Goal: Complete application form: Complete application form

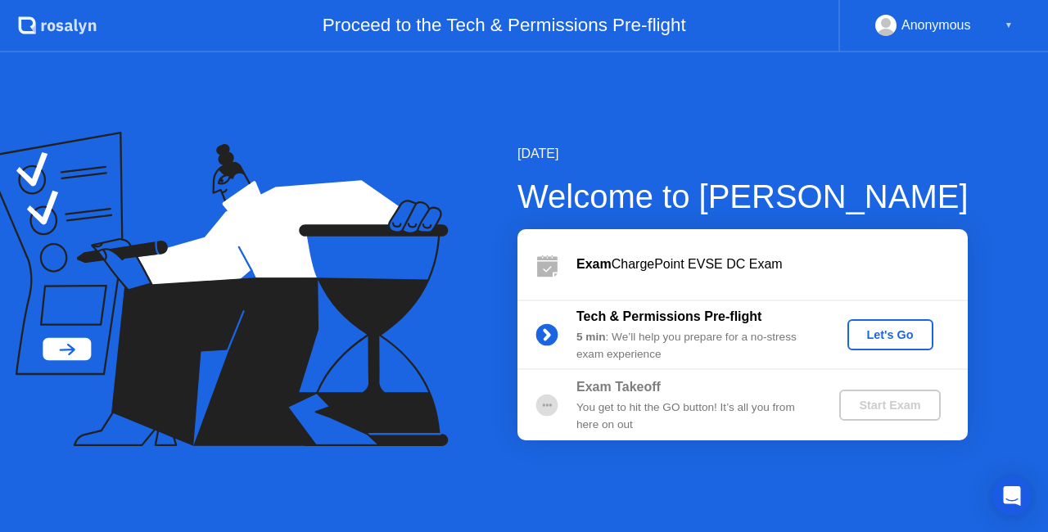
click at [905, 329] on div "Let's Go" at bounding box center [890, 334] width 73 height 13
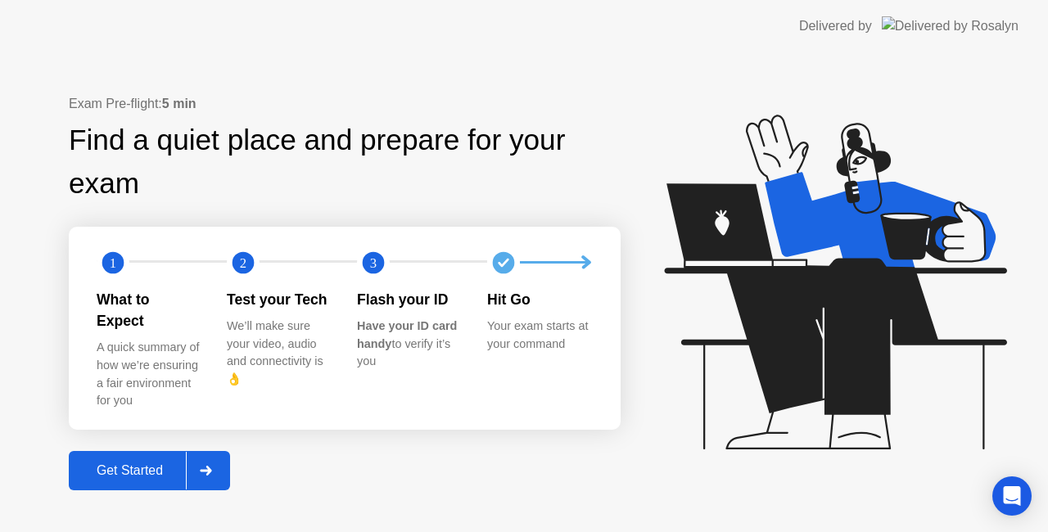
click at [145, 463] on div "Get Started" at bounding box center [130, 470] width 112 height 15
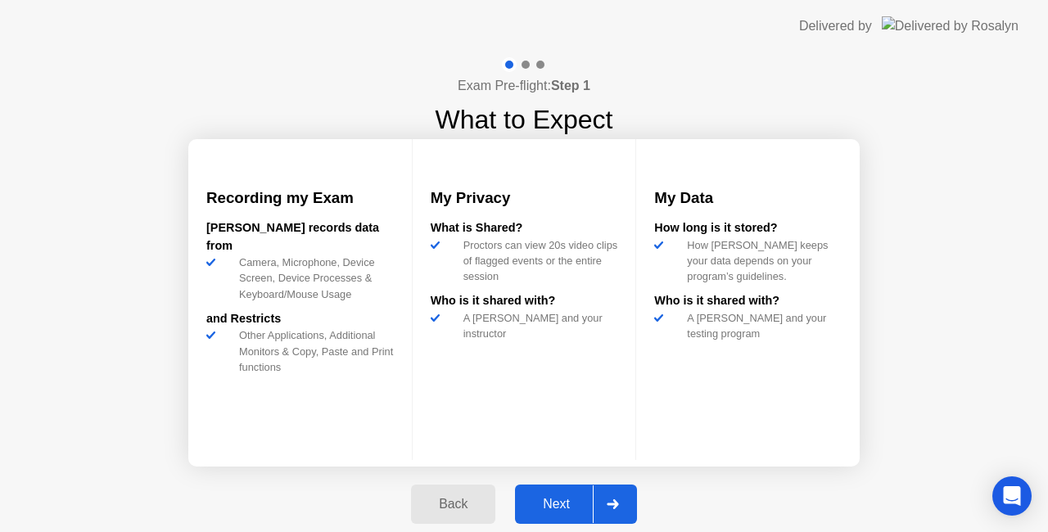
click at [550, 497] on div "Next" at bounding box center [556, 504] width 73 height 15
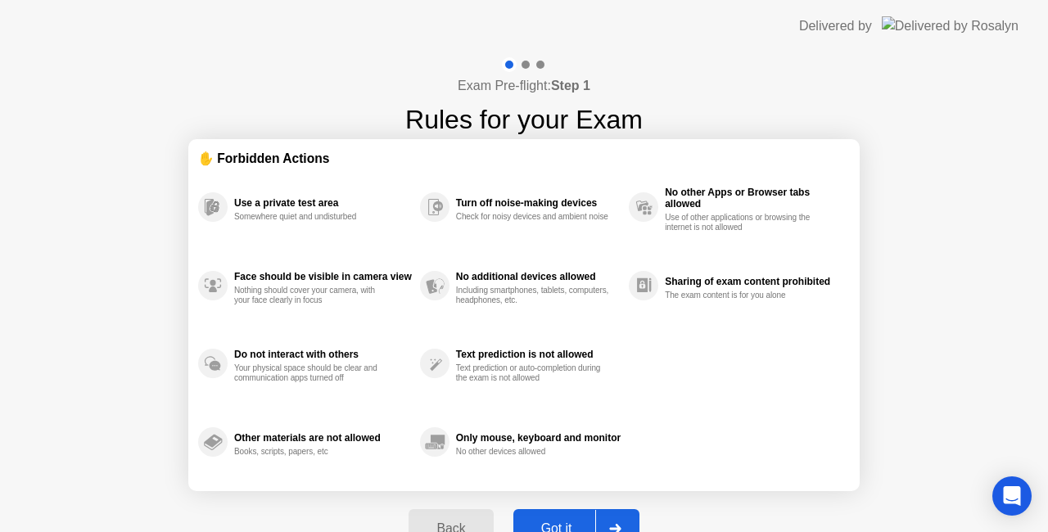
click at [554, 521] on div "Got it" at bounding box center [556, 528] width 77 height 15
select select "**********"
select select "*******"
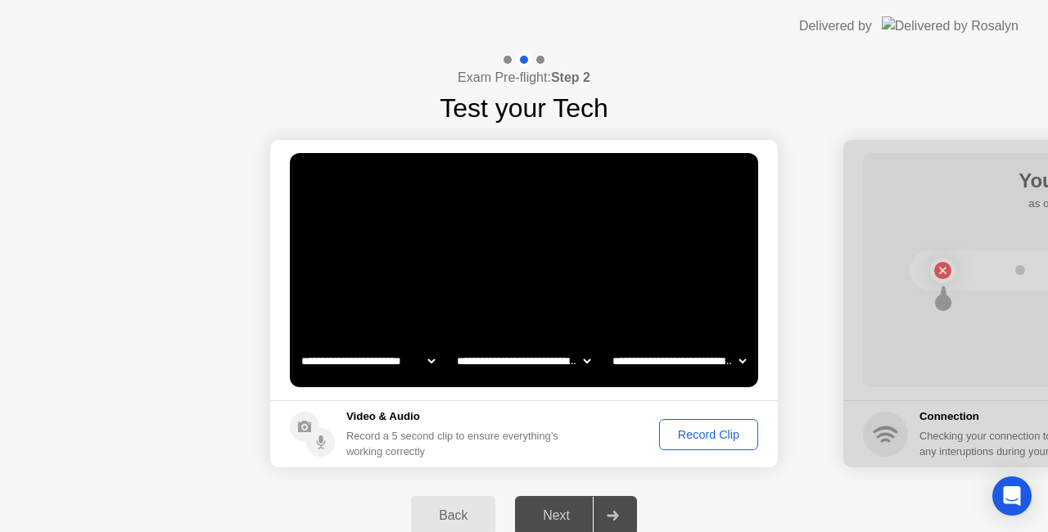
click at [704, 437] on div "Record Clip" at bounding box center [709, 434] width 88 height 13
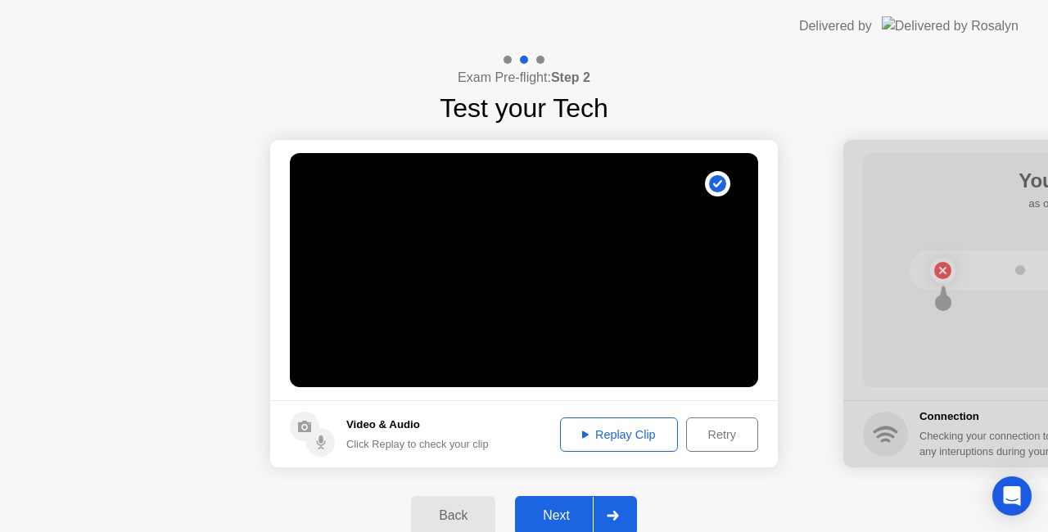
click at [558, 508] on div "Next" at bounding box center [556, 515] width 73 height 15
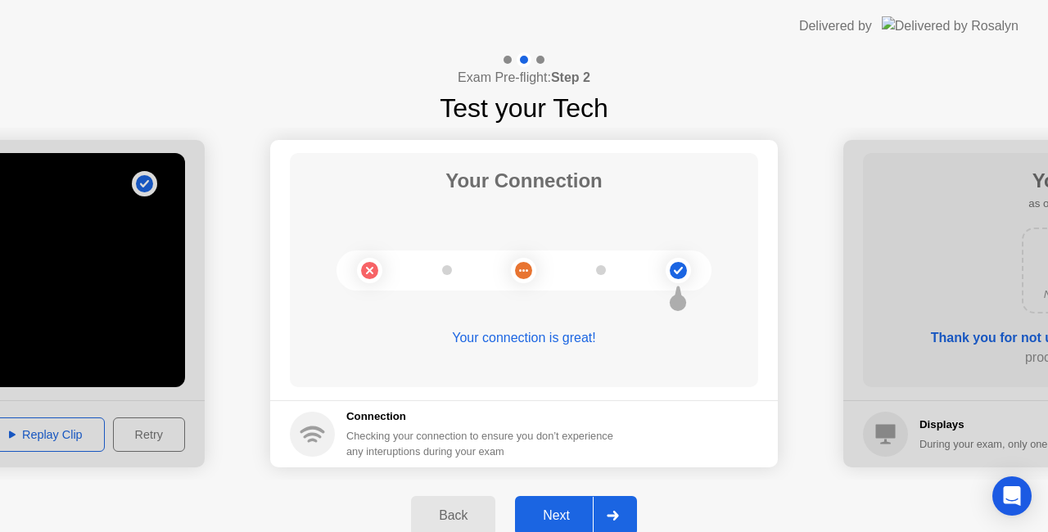
click at [552, 510] on div "Next" at bounding box center [556, 515] width 73 height 15
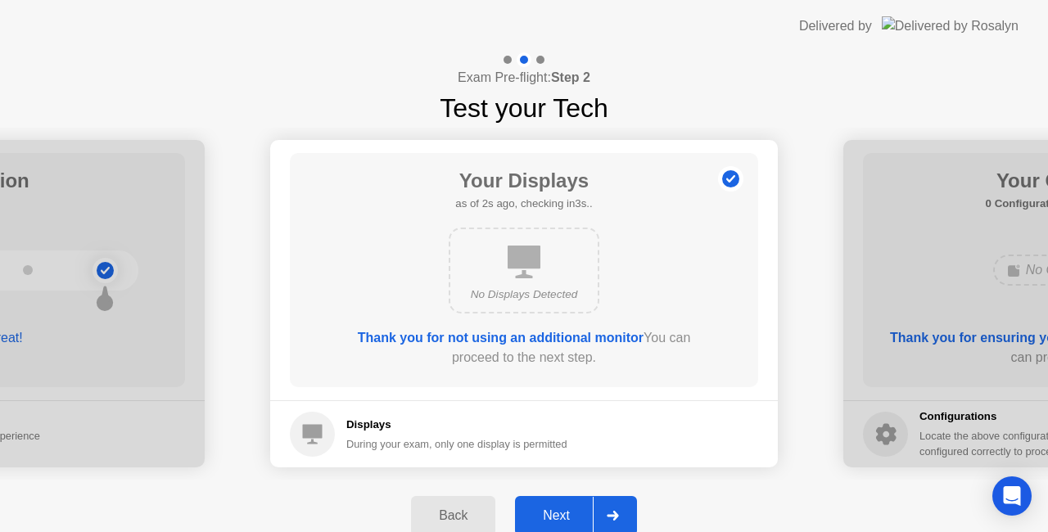
click at [563, 510] on div "Next" at bounding box center [556, 515] width 73 height 15
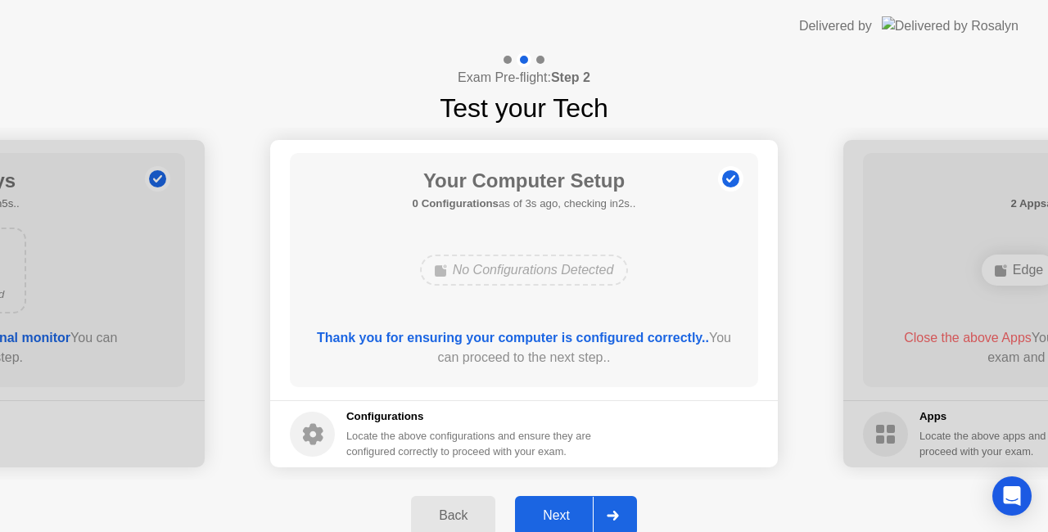
click at [563, 510] on div "Next" at bounding box center [556, 515] width 73 height 15
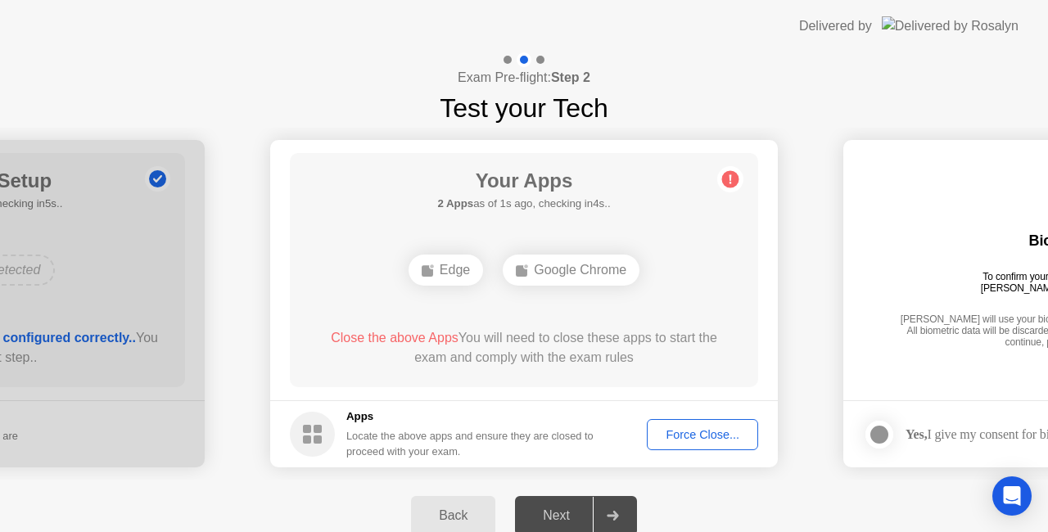
click at [701, 434] on div "Force Close..." at bounding box center [702, 434] width 100 height 13
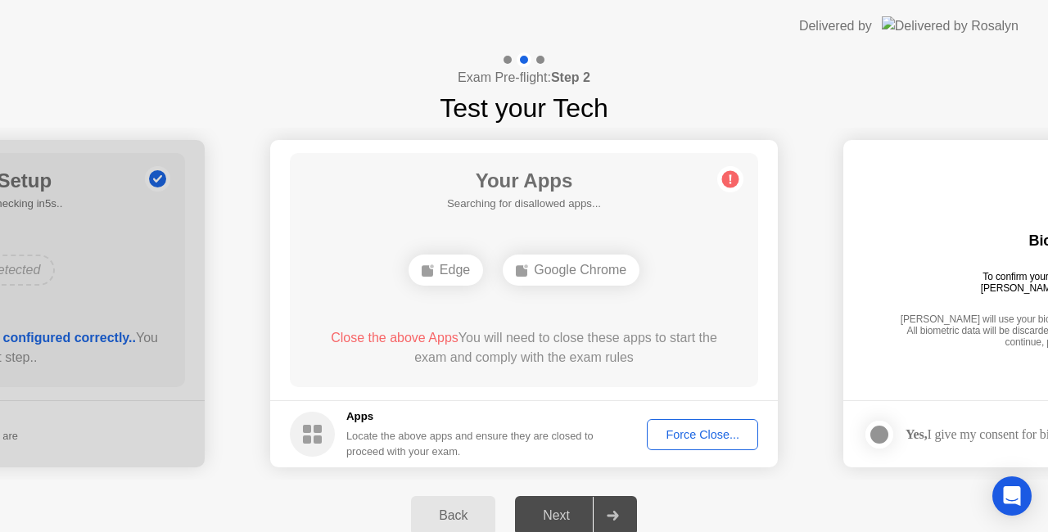
click at [670, 433] on div "Force Close..." at bounding box center [702, 434] width 100 height 13
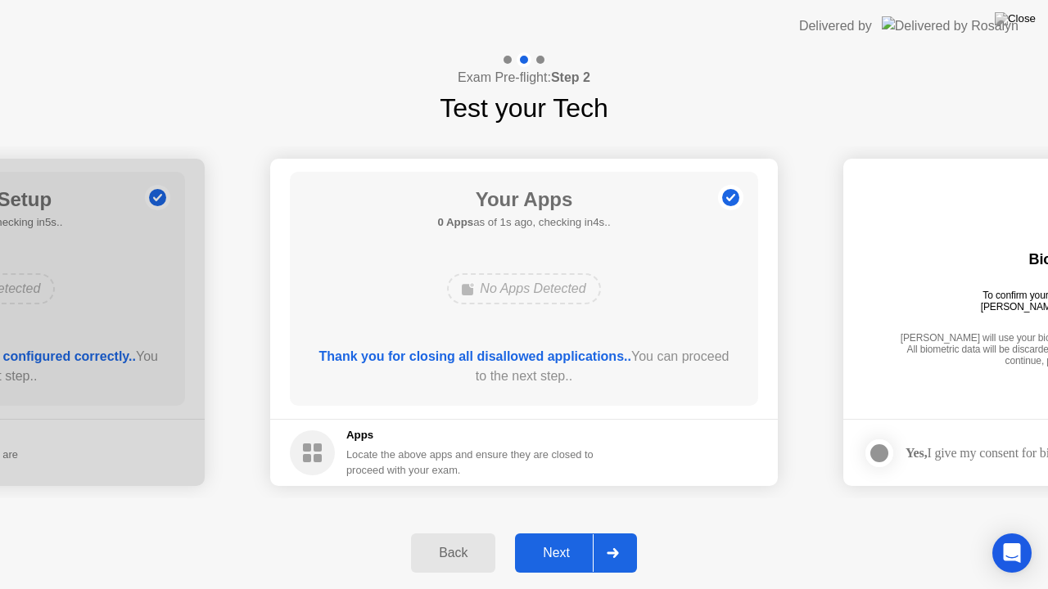
click at [569, 531] on div "Next" at bounding box center [556, 553] width 73 height 15
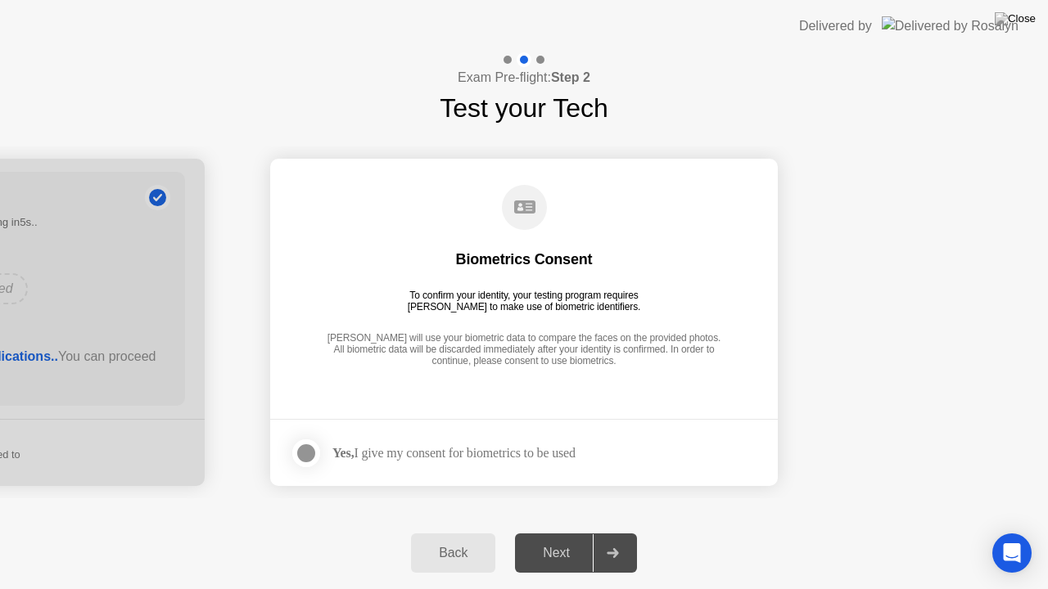
click at [304, 450] on div at bounding box center [306, 454] width 20 height 20
click at [558, 531] on div "Next" at bounding box center [556, 553] width 73 height 15
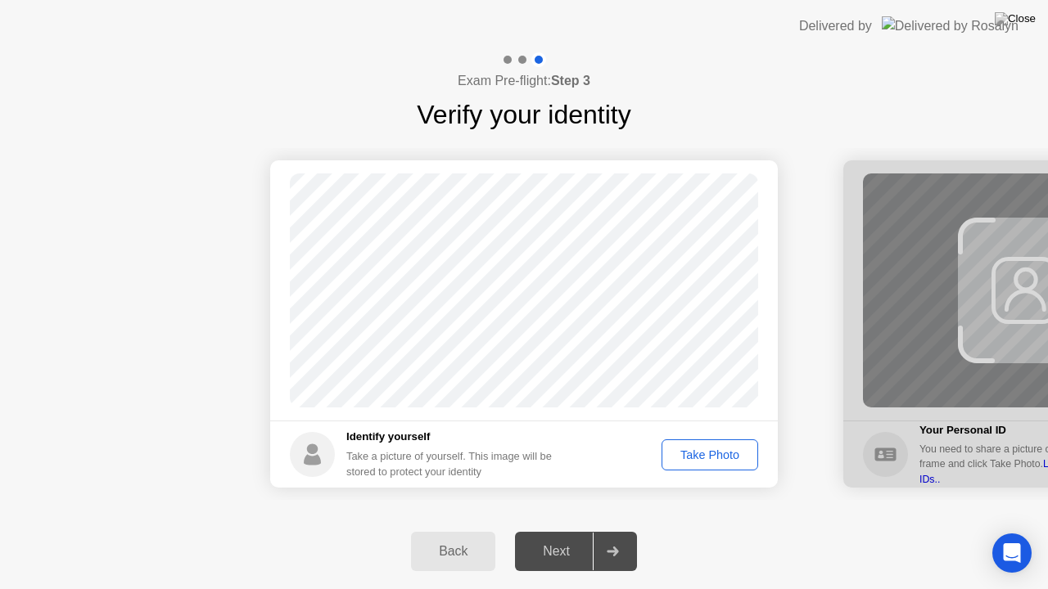
click at [734, 531] on div "Back Next" at bounding box center [524, 551] width 1048 height 75
click at [698, 455] on div "Take Photo" at bounding box center [709, 455] width 85 height 13
click at [719, 449] on div "Take Photo" at bounding box center [709, 455] width 85 height 13
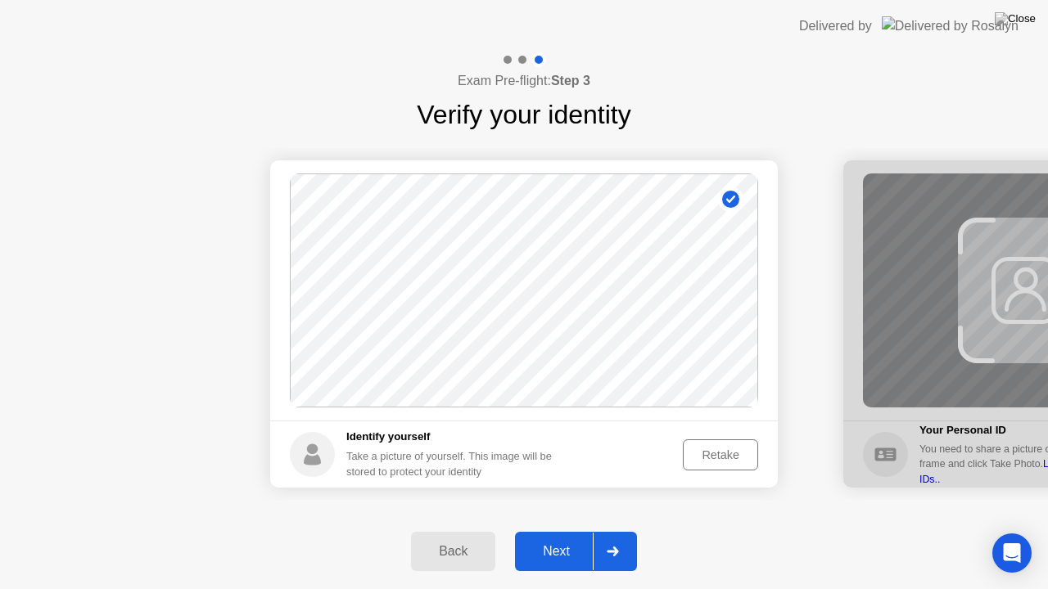
click at [556, 531] on div "Next" at bounding box center [556, 551] width 73 height 15
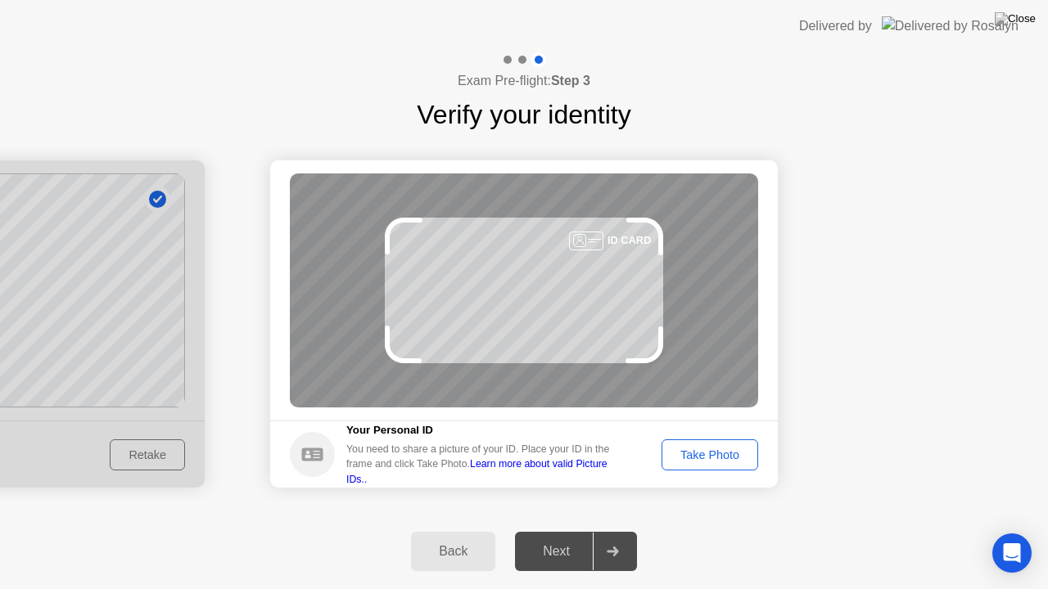
click at [710, 452] on div "Take Photo" at bounding box center [709, 455] width 85 height 13
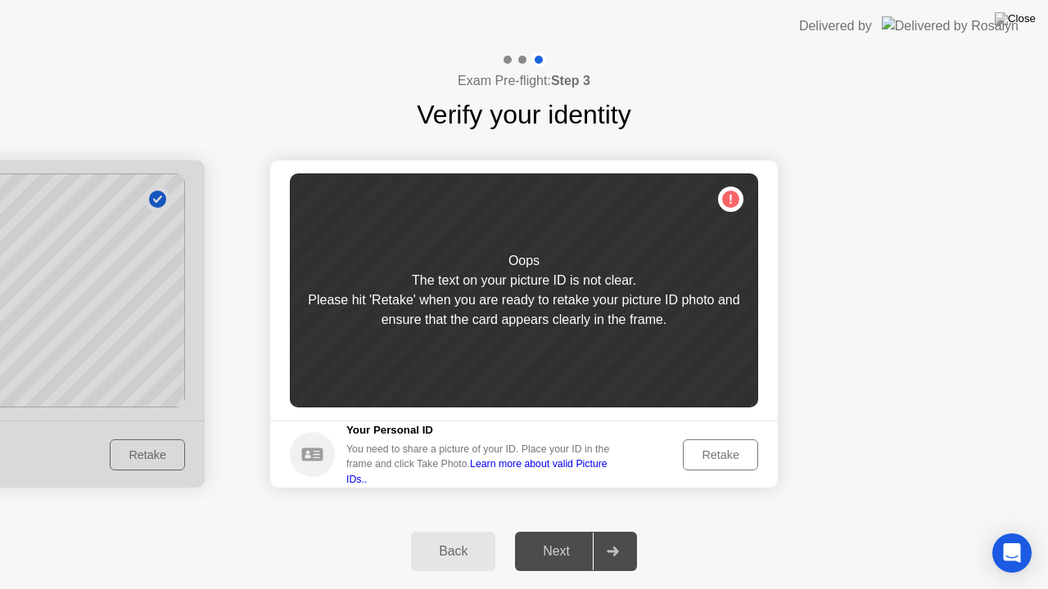
click at [717, 452] on div "Retake" at bounding box center [720, 455] width 64 height 13
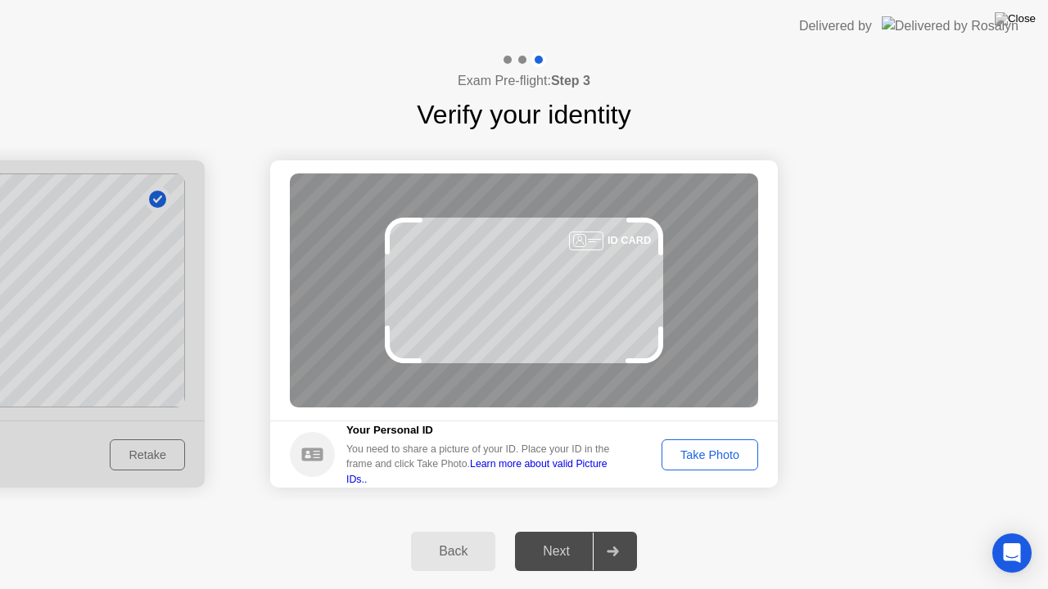
click at [717, 452] on div "Take Photo" at bounding box center [709, 455] width 85 height 13
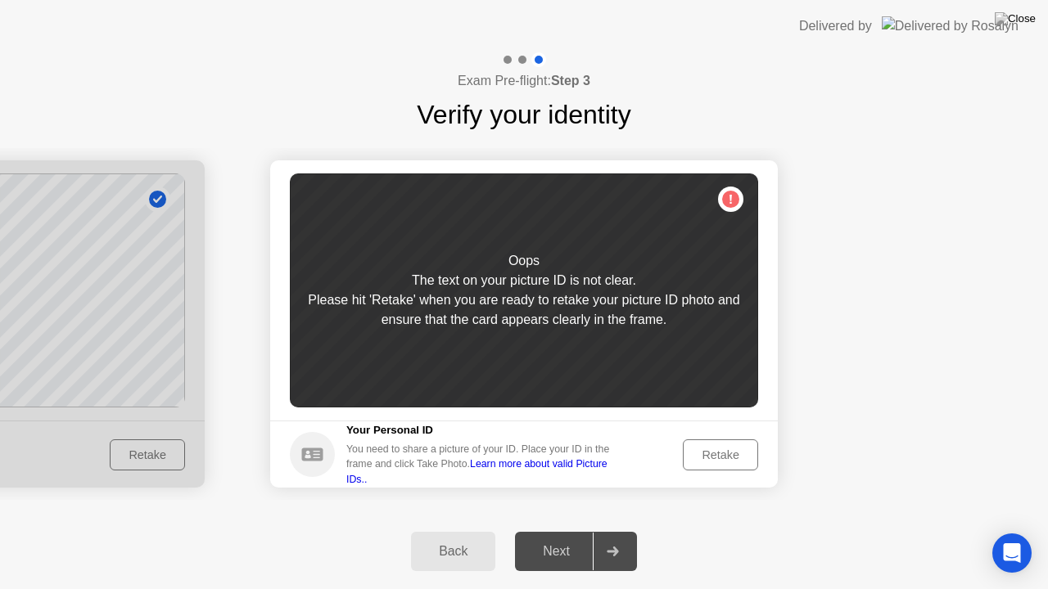
click at [702, 452] on div "Retake" at bounding box center [720, 455] width 64 height 13
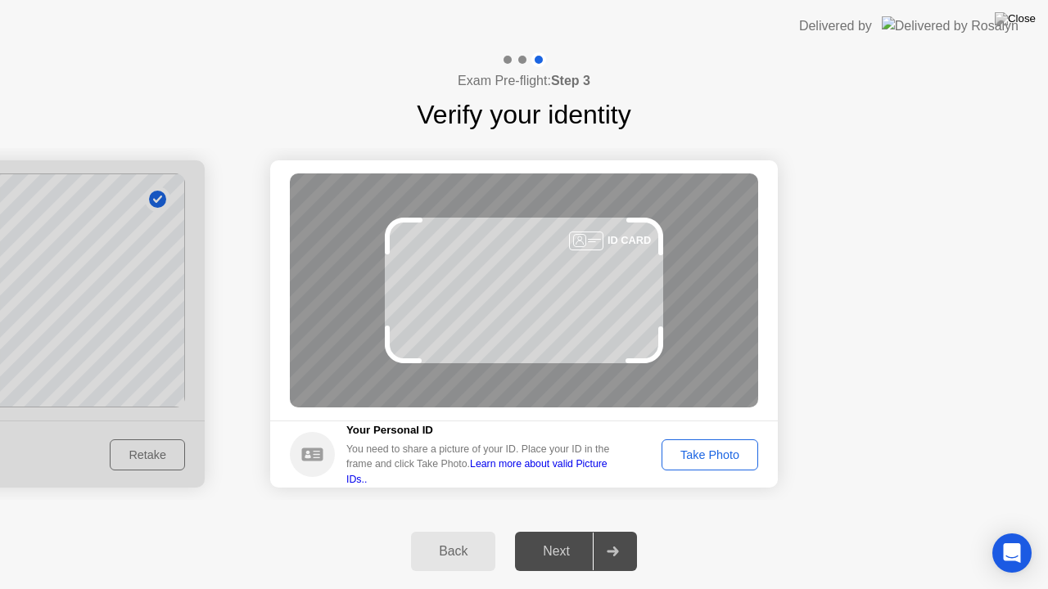
click at [703, 452] on div "Take Photo" at bounding box center [709, 455] width 85 height 13
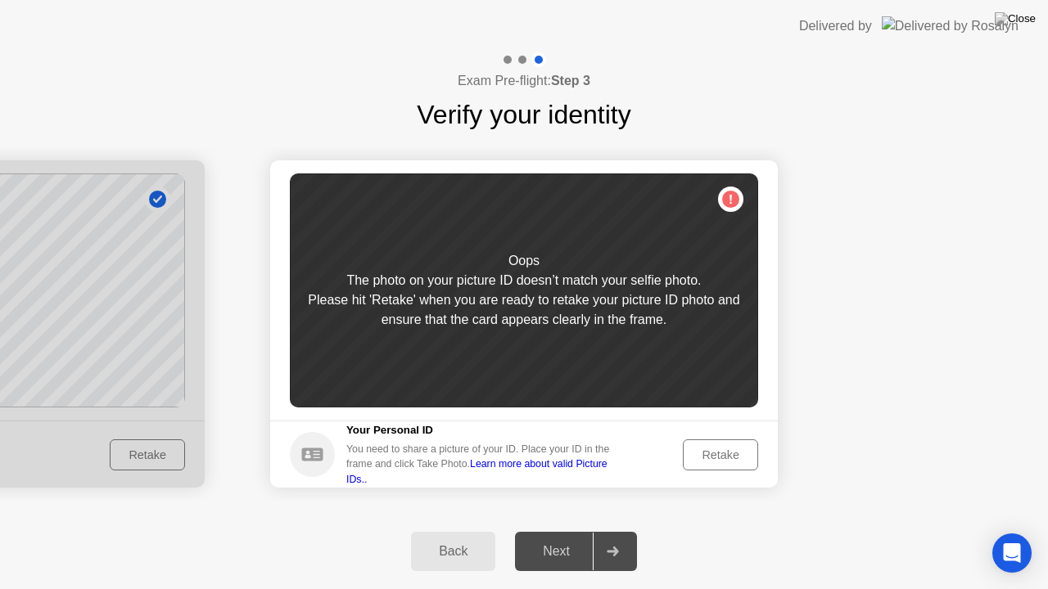
click at [720, 450] on div "Retake" at bounding box center [720, 455] width 64 height 13
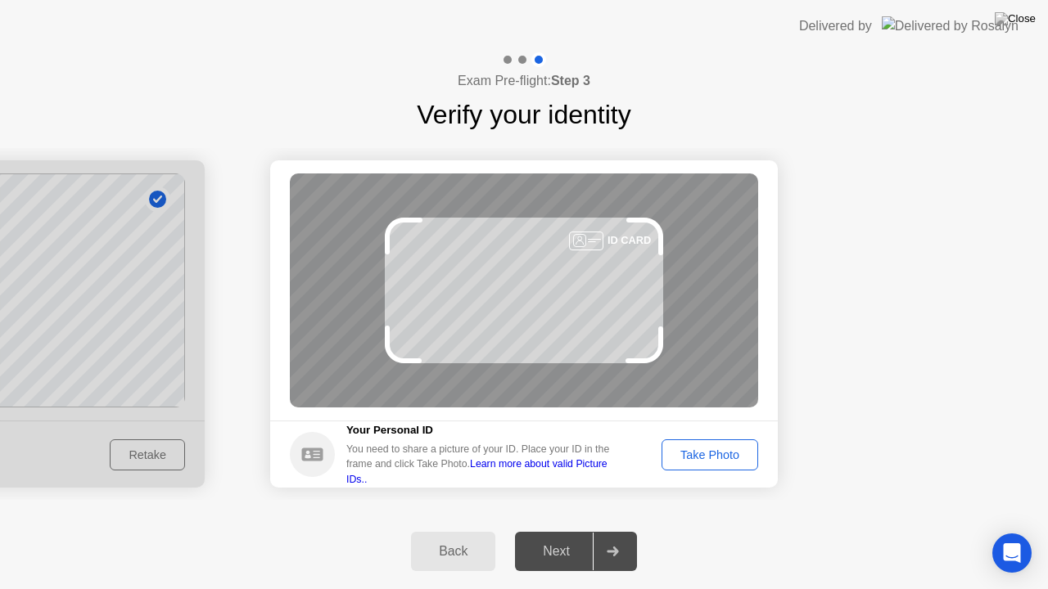
click at [720, 450] on div "Take Photo" at bounding box center [709, 455] width 85 height 13
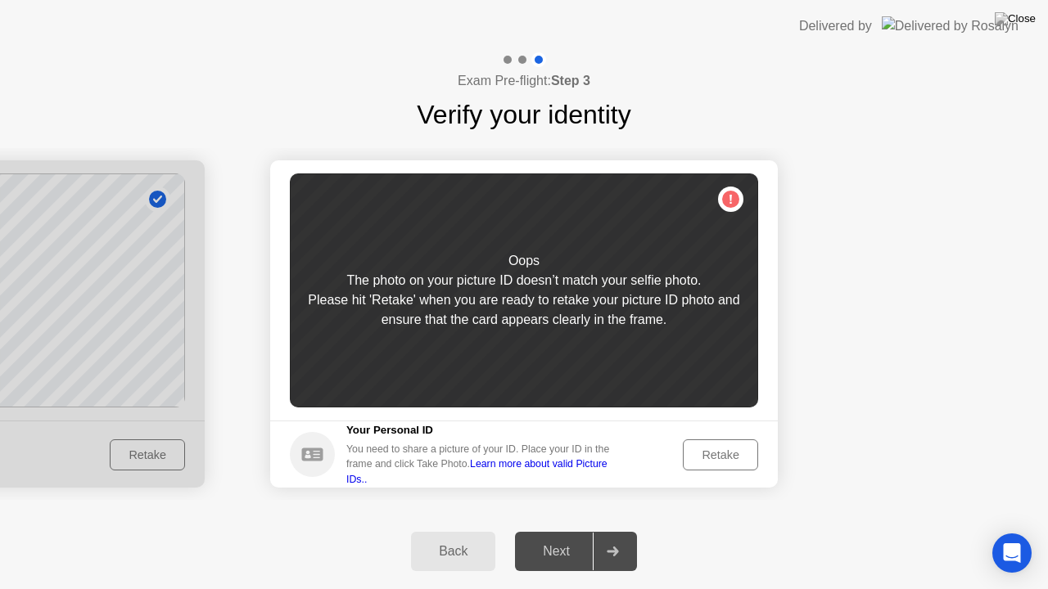
click at [719, 450] on div "Retake" at bounding box center [720, 455] width 64 height 13
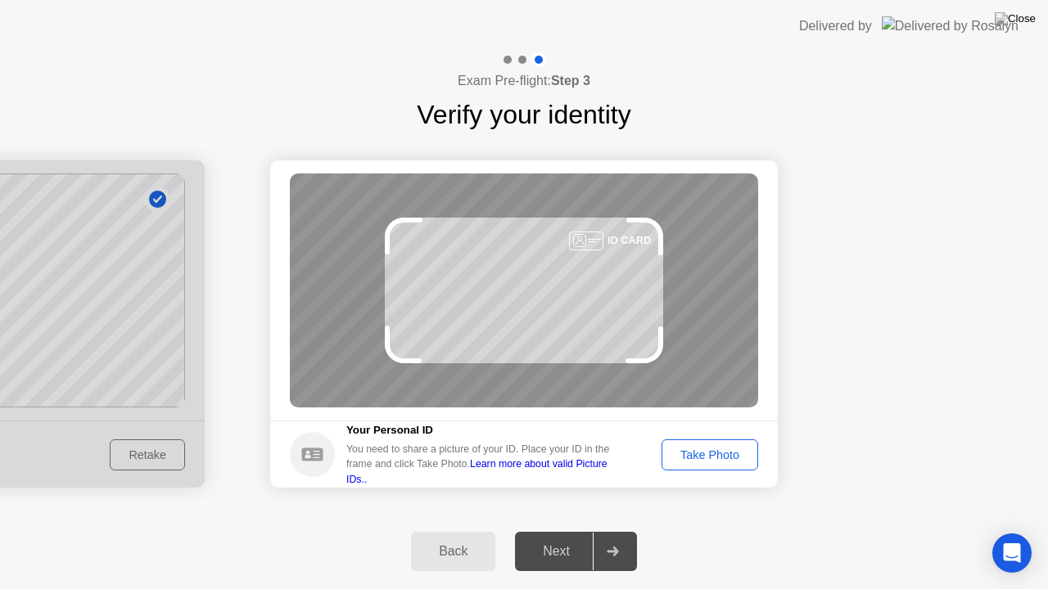
click at [719, 450] on div "Take Photo" at bounding box center [709, 455] width 85 height 13
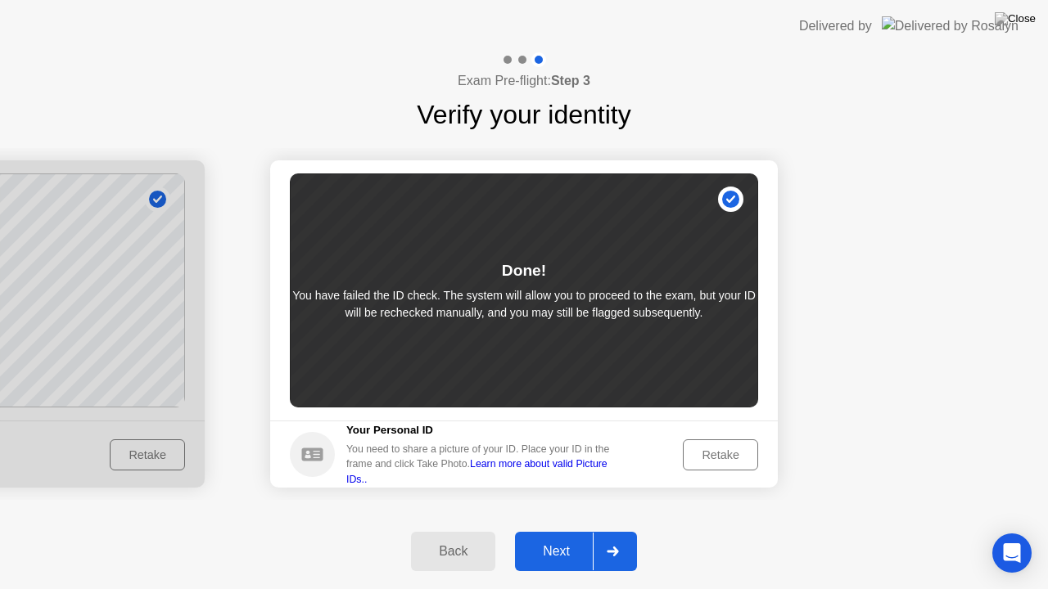
click at [719, 450] on div "Retake" at bounding box center [720, 455] width 64 height 13
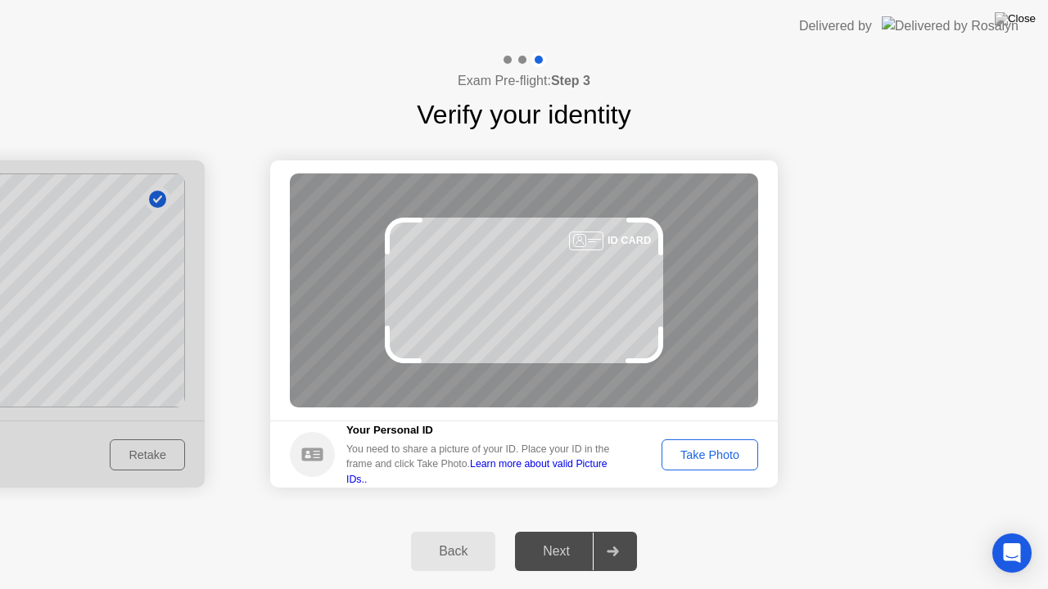
click at [716, 452] on div "Take Photo" at bounding box center [709, 455] width 85 height 13
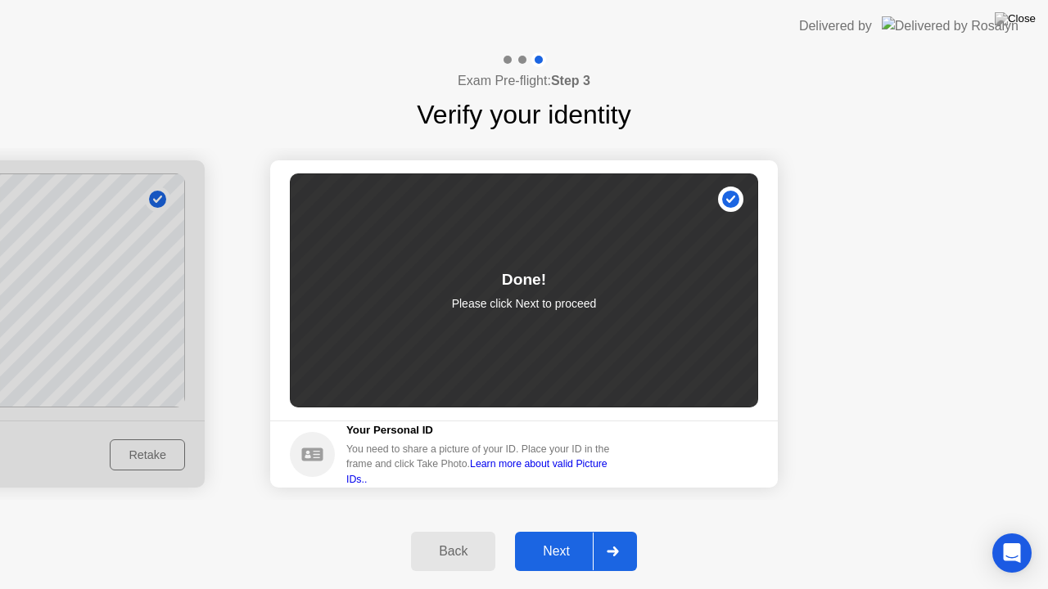
click at [561, 531] on div "Next" at bounding box center [556, 551] width 73 height 15
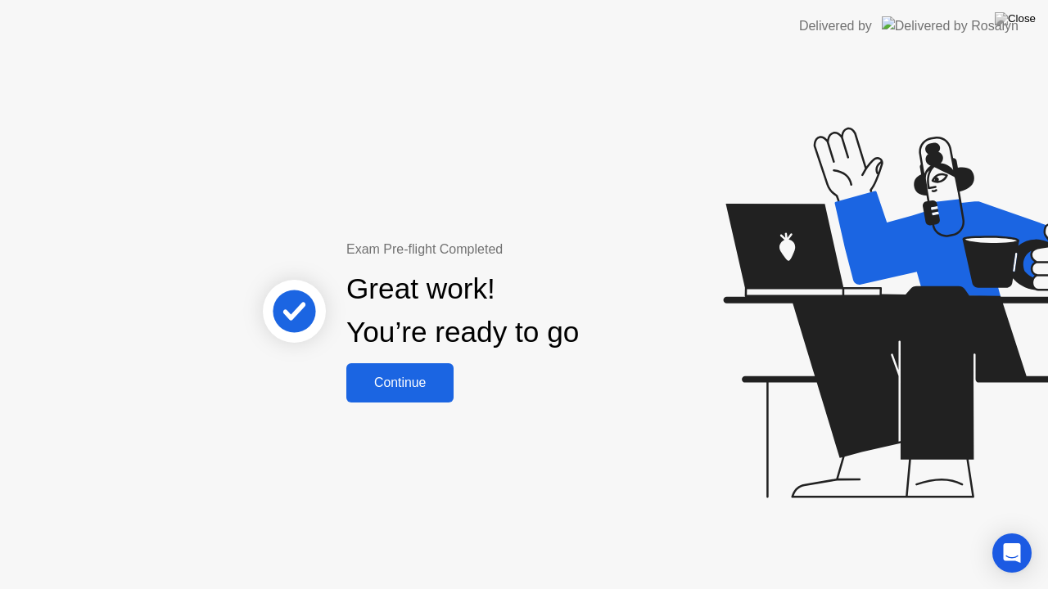
click at [405, 376] on div "Continue" at bounding box center [399, 383] width 97 height 15
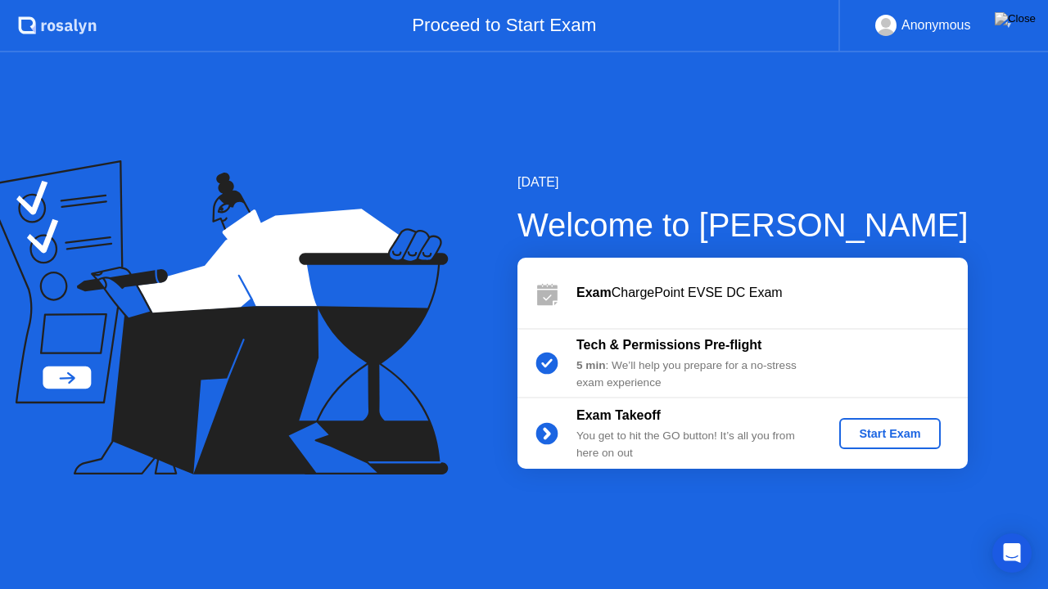
click at [874, 434] on div "Start Exam" at bounding box center [889, 433] width 88 height 13
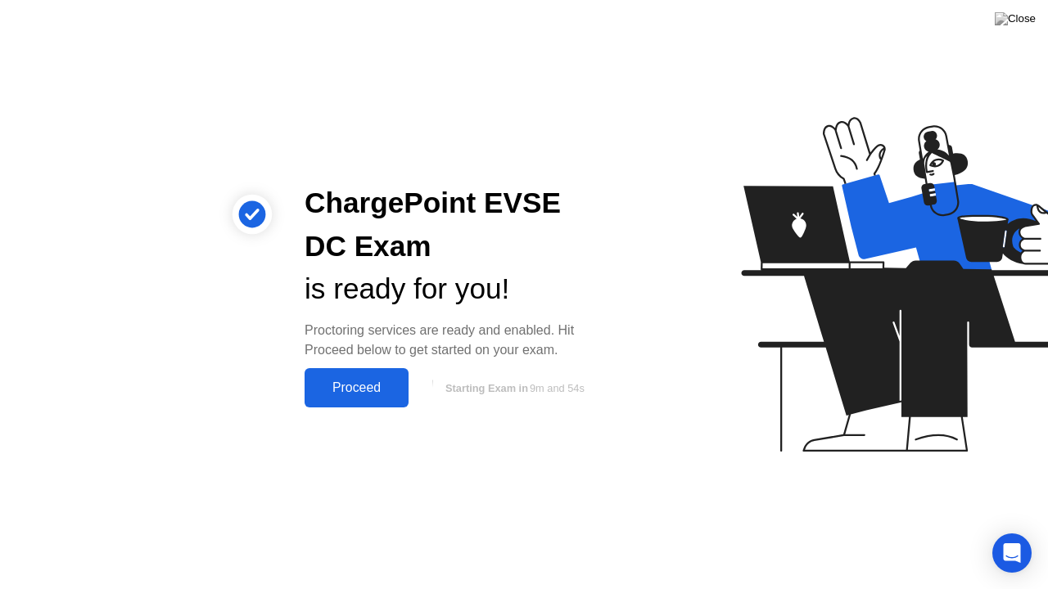
click at [349, 381] on div "Proceed" at bounding box center [356, 388] width 94 height 15
